Goal: Task Accomplishment & Management: Use online tool/utility

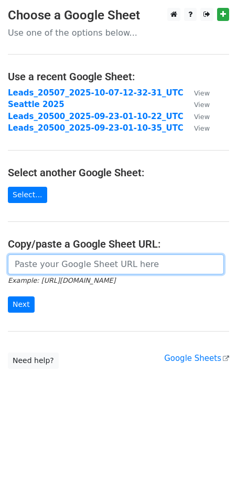
click at [23, 261] on input "url" at bounding box center [116, 265] width 216 height 20
paste input "[URL][DOMAIN_NAME]"
type input "[URL][DOMAIN_NAME]"
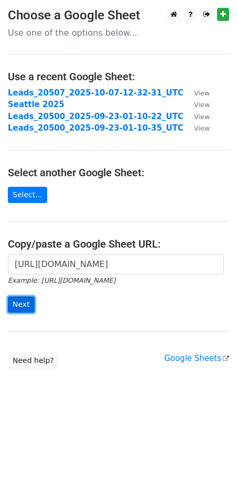
click at [20, 305] on input "Next" at bounding box center [21, 304] width 27 height 16
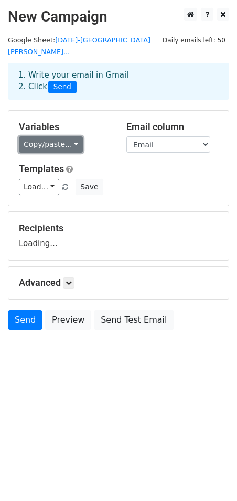
click at [63, 136] on link "Copy/paste..." at bounding box center [51, 144] width 64 height 16
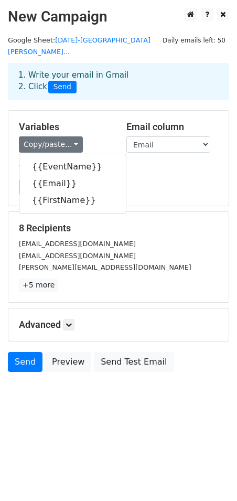
click at [108, 91] on div "1. Write your email in Gmail 2. Click Send" at bounding box center [118, 89] width 237 height 42
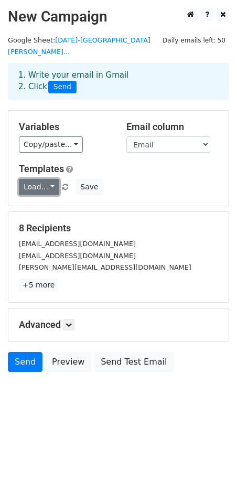
click at [34, 179] on link "Load..." at bounding box center [39, 187] width 40 height 16
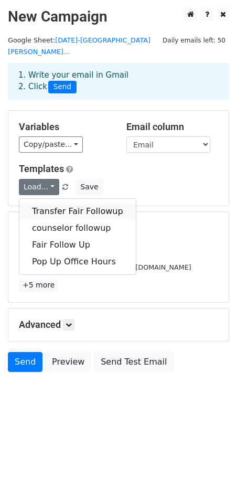
click at [54, 203] on link "Transfer Fair Followup" at bounding box center [77, 211] width 116 height 17
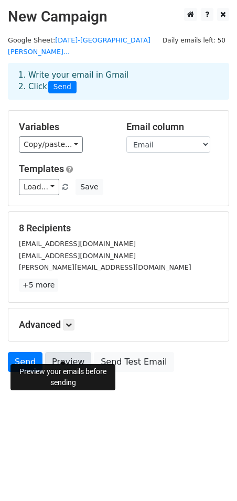
click at [65, 352] on link "Preview" at bounding box center [68, 362] width 46 height 20
click at [71, 352] on link "Preview" at bounding box center [68, 362] width 46 height 20
click at [66, 353] on link "Preview" at bounding box center [68, 362] width 46 height 20
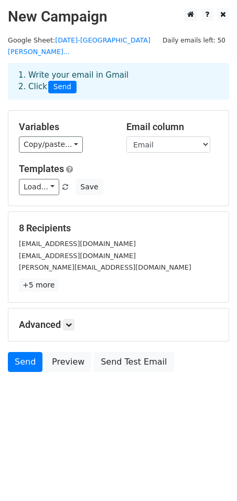
click at [118, 309] on div "Advanced Tracking Track Opens UTM Codes Track Clicks Filters Only include sprea…" at bounding box center [118, 325] width 220 height 33
click at [21, 354] on link "Send" at bounding box center [25, 362] width 35 height 20
